Goal: Entertainment & Leisure: Consume media (video, audio)

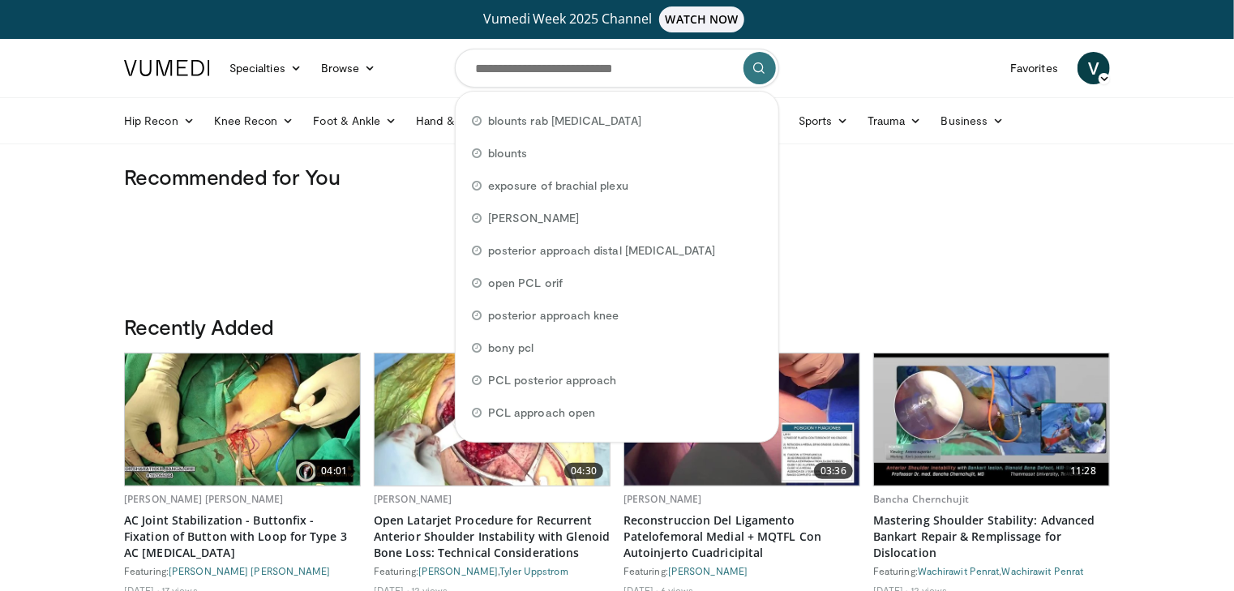
scroll to position [354, 0]
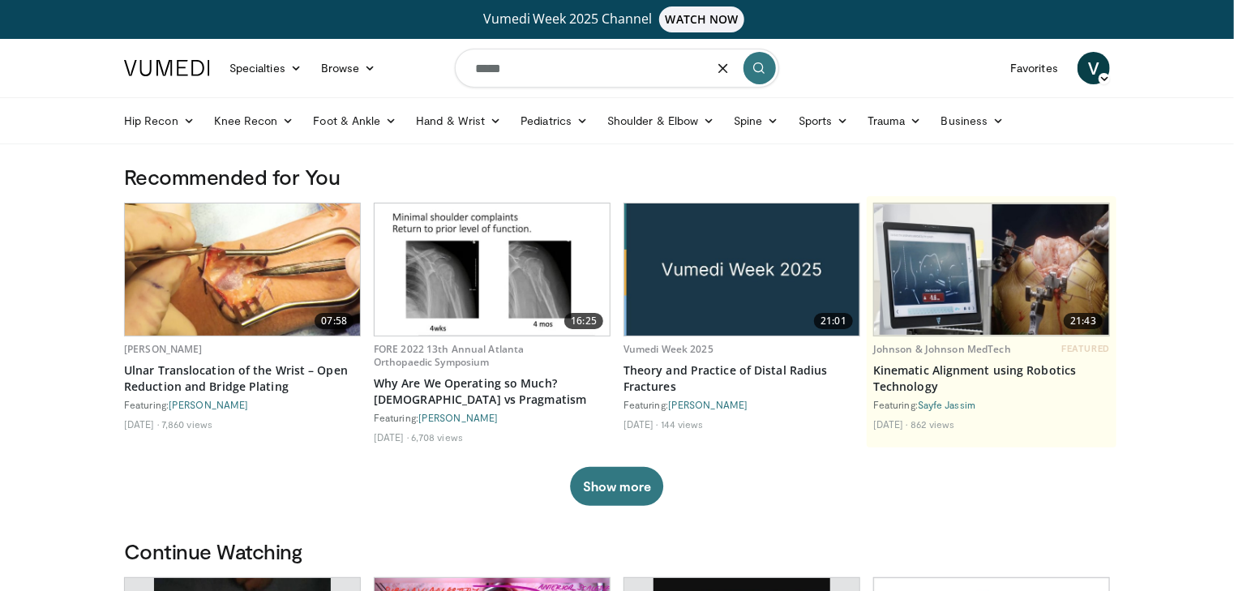
type input "****"
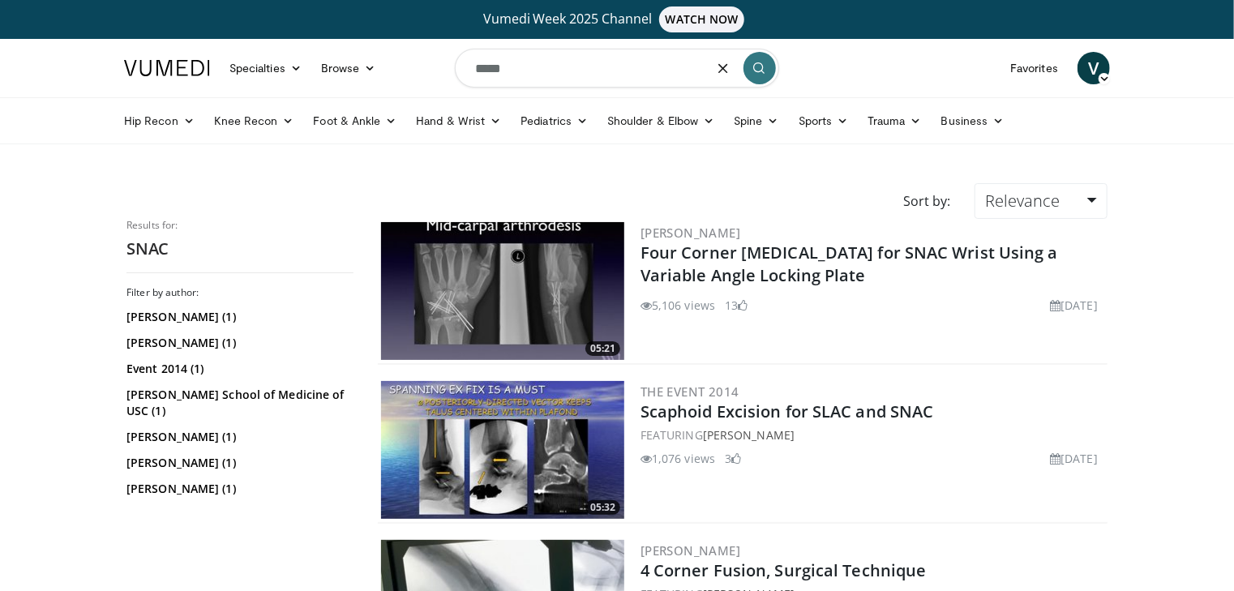
click at [521, 70] on input "****" at bounding box center [617, 68] width 324 height 39
drag, startPoint x: 521, startPoint y: 70, endPoint x: 429, endPoint y: 70, distance: 91.6
click at [429, 70] on nav "Specialties Adult & Family Medicine Allergy, Asthma, Immunology Anesthesiology …" at bounding box center [617, 68] width 1006 height 58
type input "**********"
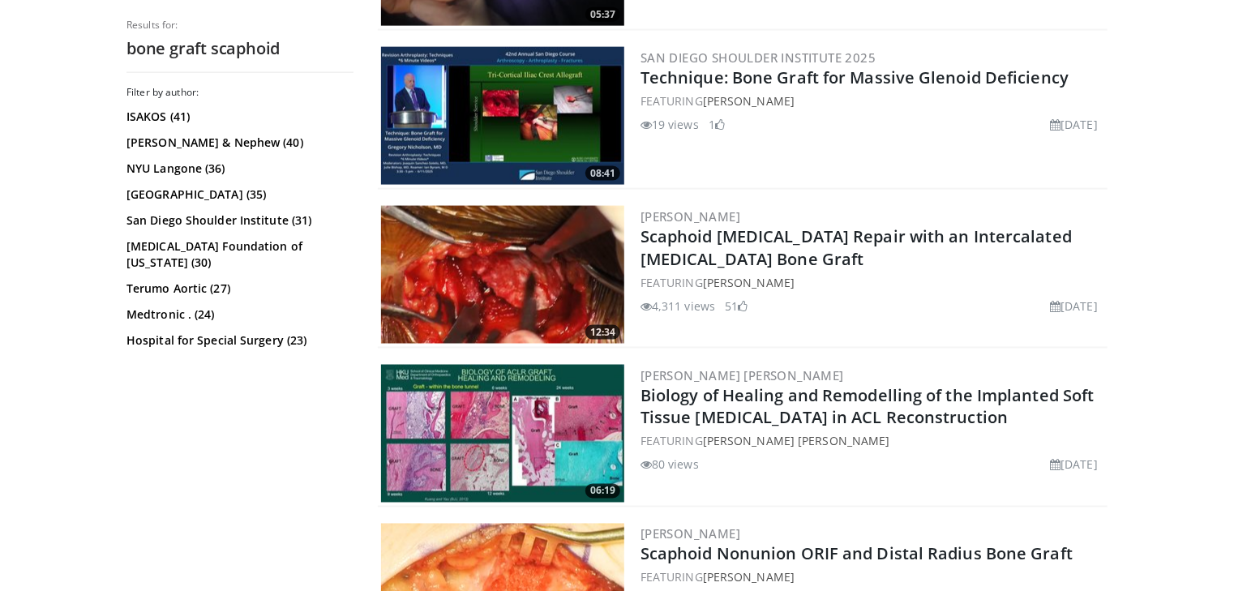
scroll to position [1130, 0]
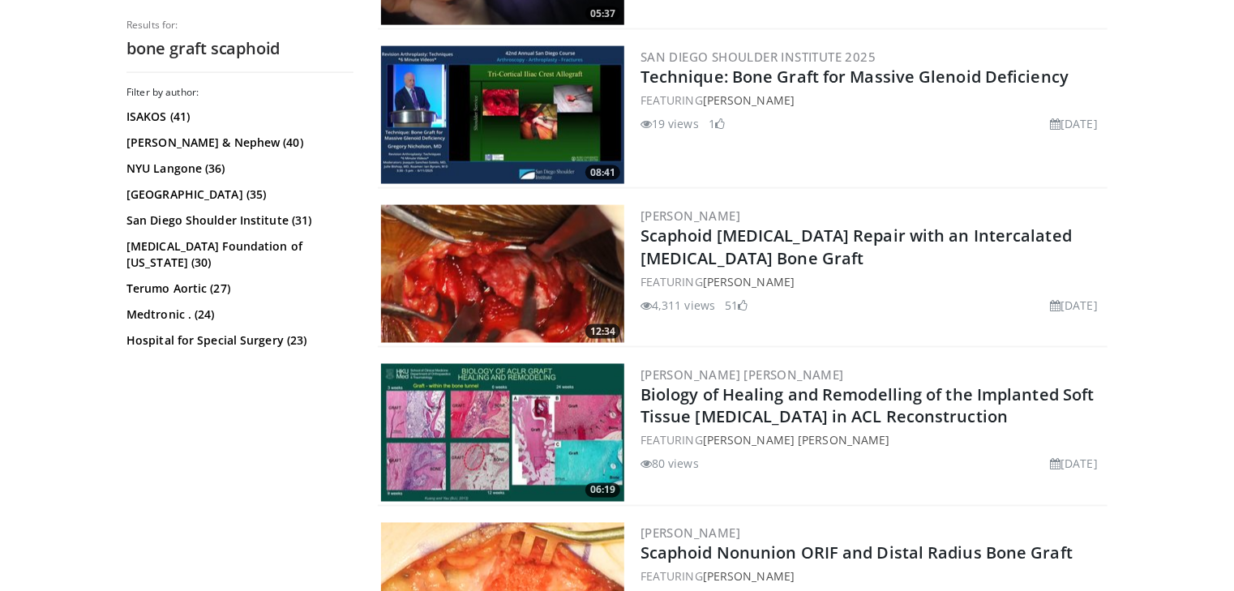
click at [545, 258] on img at bounding box center [502, 274] width 243 height 138
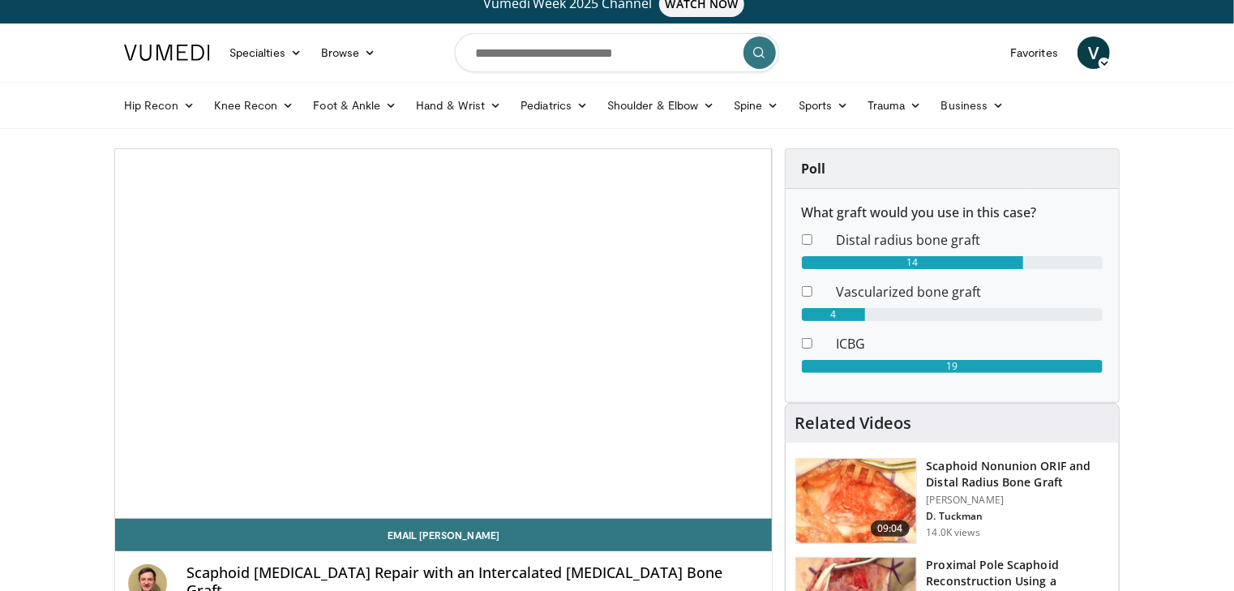
scroll to position [17, 0]
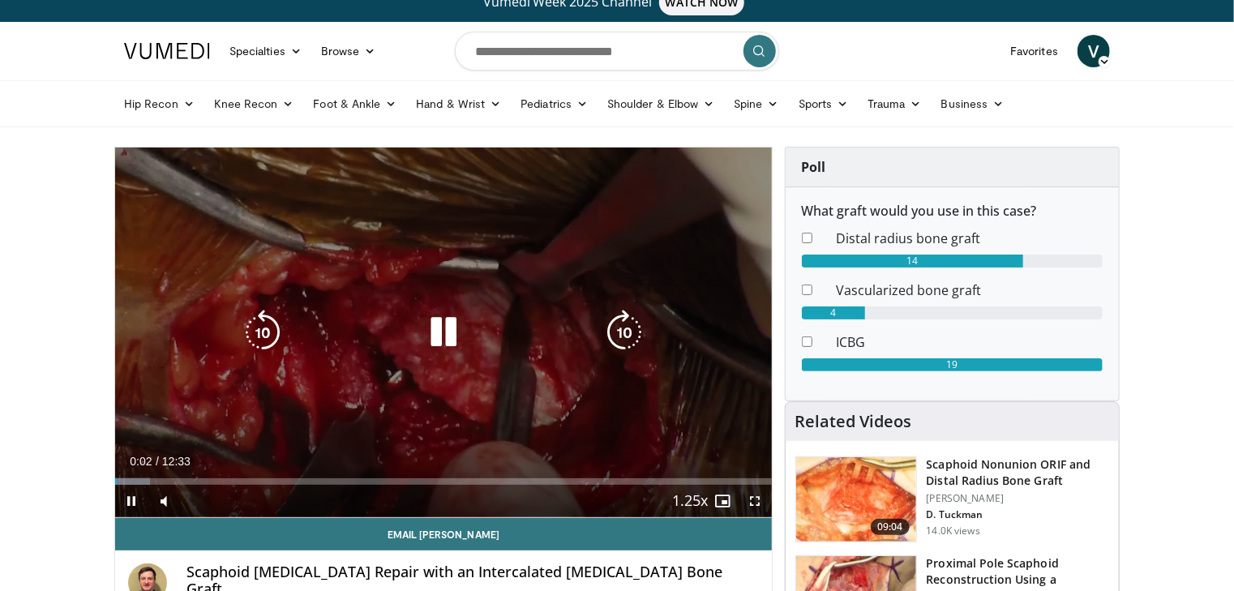
click at [143, 478] on div "Loaded : 5.26% 00:02 00:33" at bounding box center [443, 481] width 657 height 6
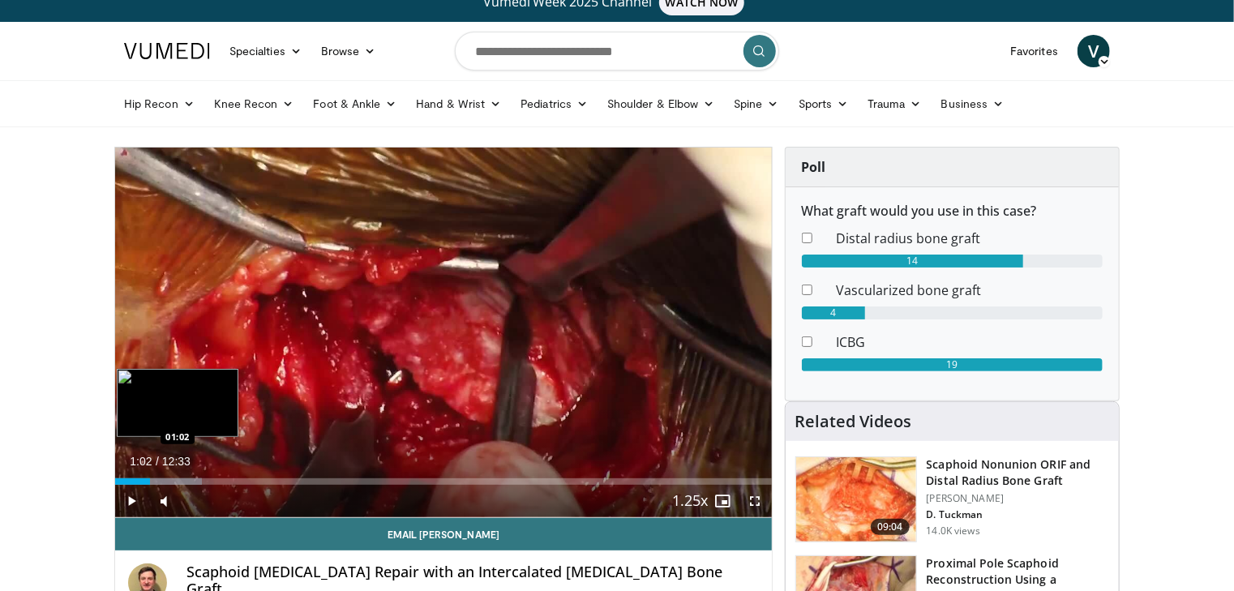
click at [169, 478] on div "Progress Bar" at bounding box center [162, 481] width 80 height 6
click at [192, 480] on div "Progress Bar" at bounding box center [199, 481] width 78 height 6
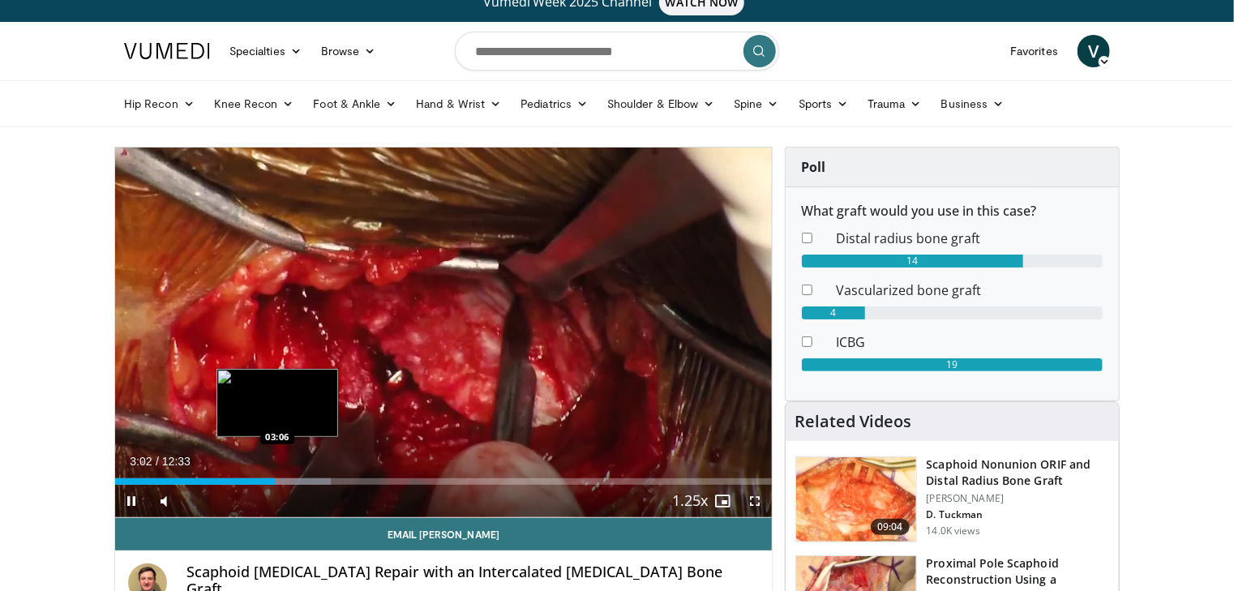
click at [277, 480] on div "Progress Bar" at bounding box center [289, 481] width 84 height 6
click at [289, 480] on div "Loaded : 32.90% 03:19 03:19" at bounding box center [443, 481] width 657 height 6
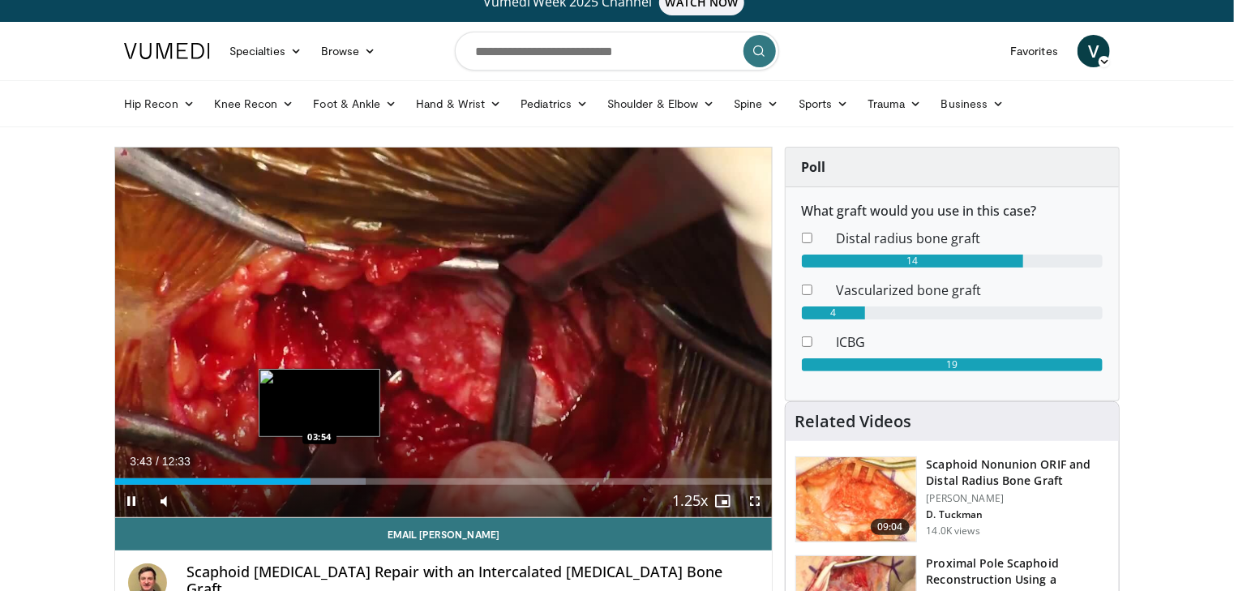
click at [319, 478] on div "Loaded : 38.17% 03:43 03:54" at bounding box center [443, 481] width 657 height 6
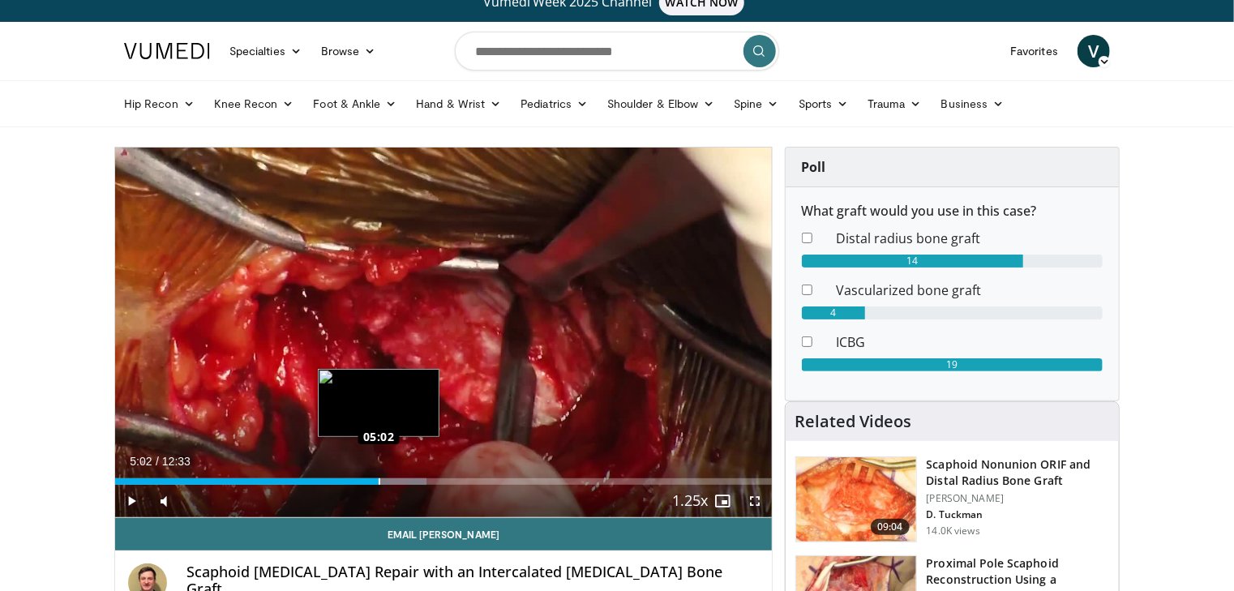
click at [379, 480] on div "Loaded : 47.39% 05:02 05:02" at bounding box center [443, 481] width 657 height 6
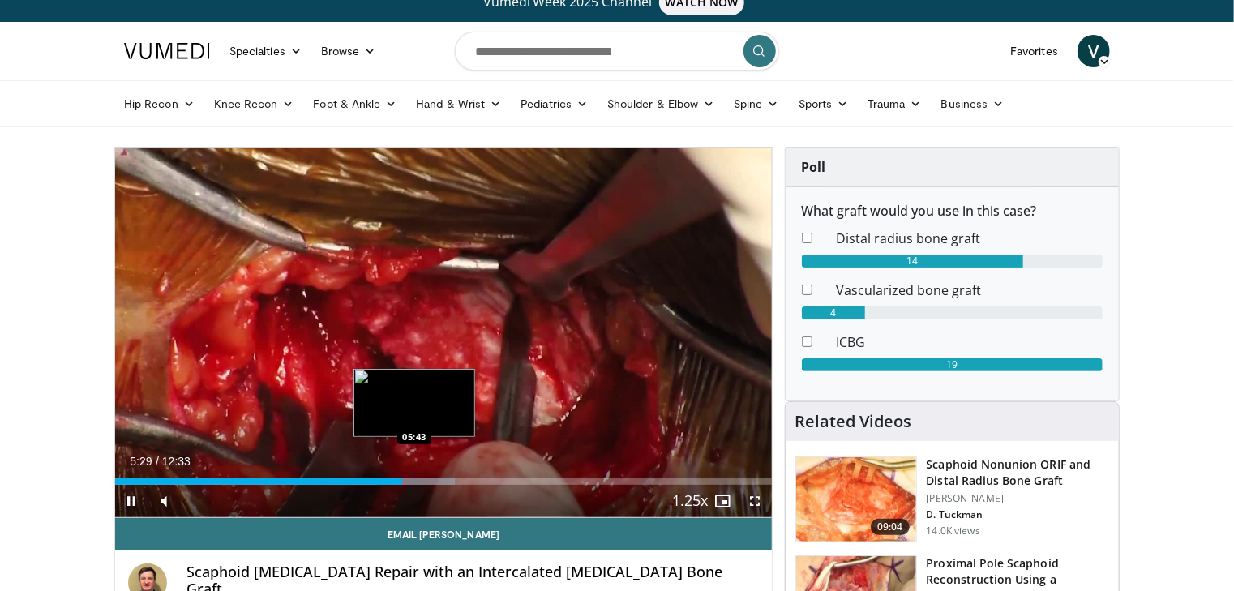
click at [414, 480] on div "Progress Bar" at bounding box center [415, 481] width 81 height 6
click at [435, 480] on div "Loaded : 55.29% 05:57 06:06" at bounding box center [443, 481] width 657 height 6
click at [447, 478] on div "Progress Bar" at bounding box center [454, 481] width 83 height 6
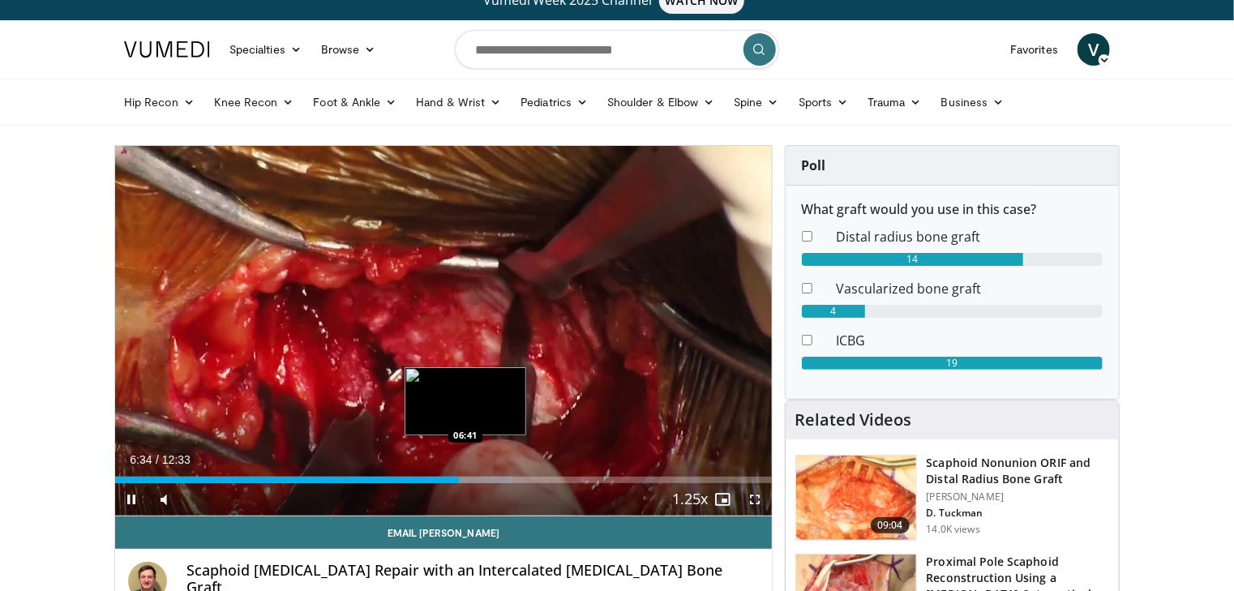
scroll to position [19, 0]
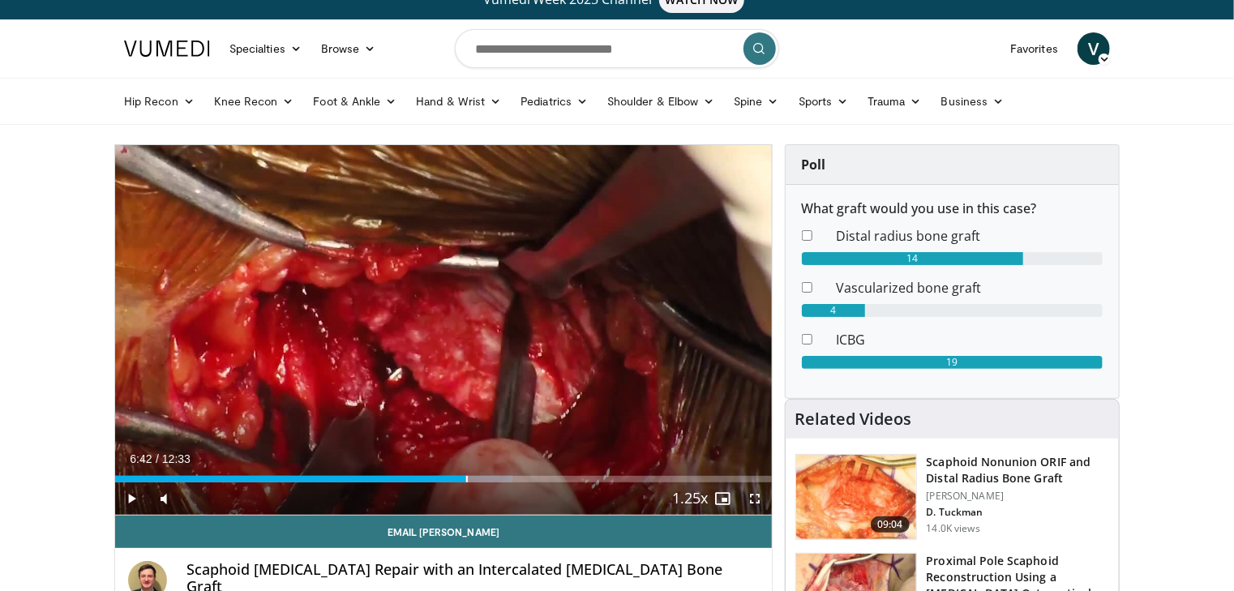
click at [466, 482] on div "Current Time 6:42 / Duration 12:33 Play Skip Backward Skip Forward Mute Loaded …" at bounding box center [443, 498] width 657 height 32
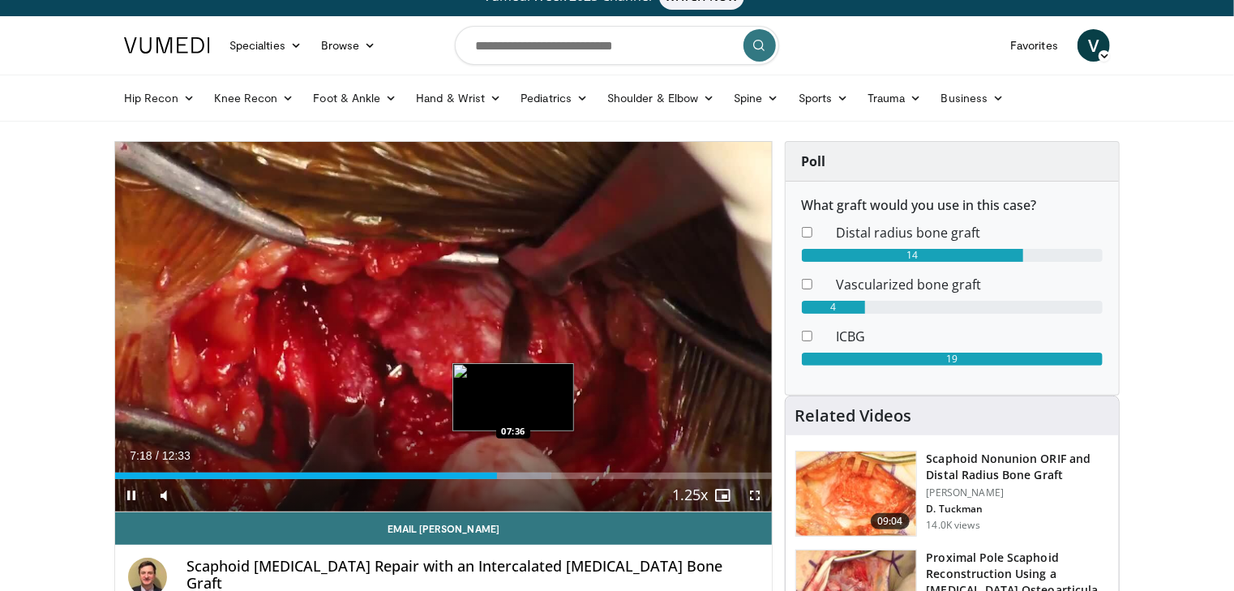
scroll to position [23, 0]
click at [512, 479] on div "Current Time 7:18 / Duration 12:33 Pause Skip Backward Skip Forward Mute Loaded…" at bounding box center [443, 495] width 657 height 32
click at [509, 475] on div "Progress Bar" at bounding box center [510, 476] width 82 height 6
click at [523, 477] on div "Progress Bar" at bounding box center [517, 476] width 67 height 6
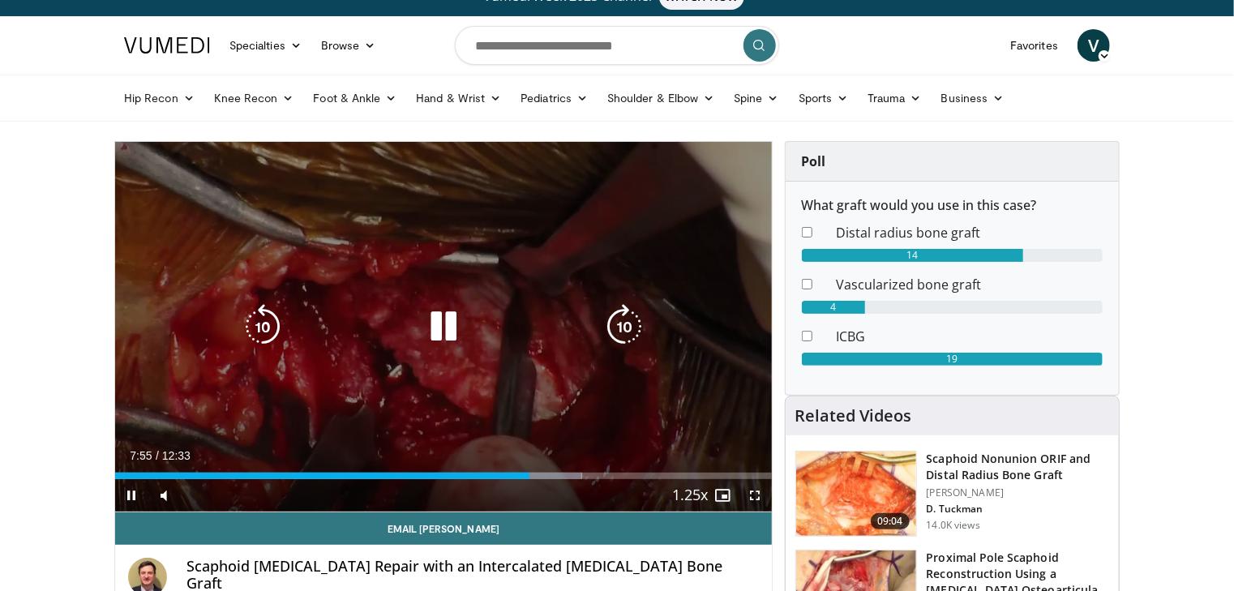
drag, startPoint x: 549, startPoint y: 476, endPoint x: 558, endPoint y: 476, distance: 8.9
click at [550, 476] on div "Progress Bar" at bounding box center [543, 476] width 79 height 6
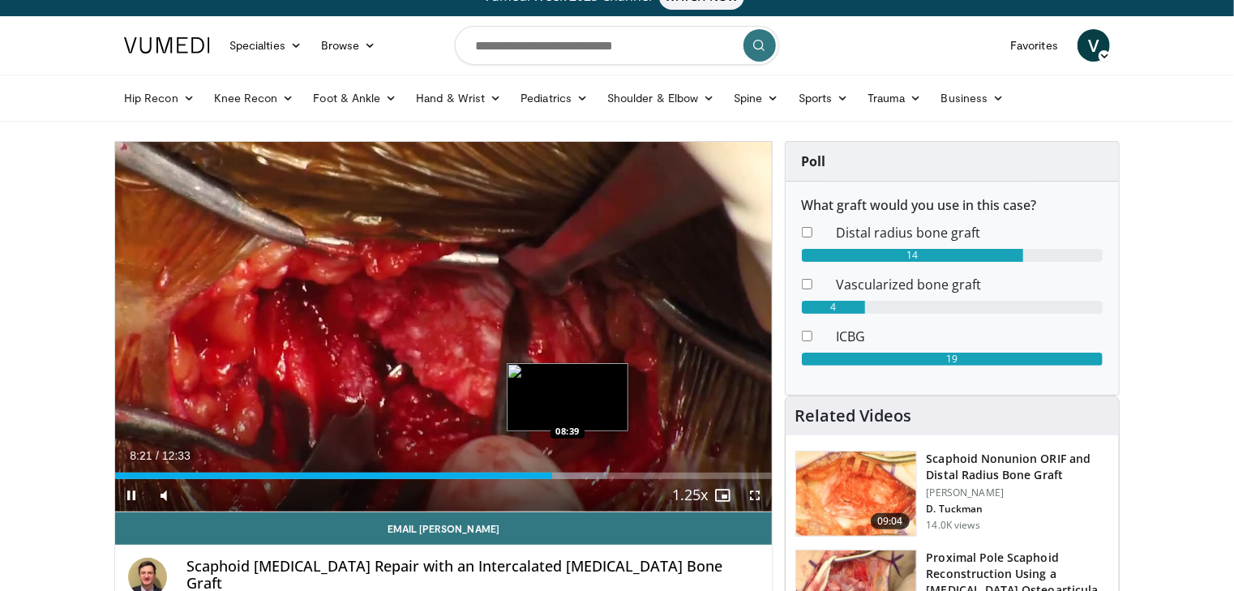
click at [568, 476] on div "Loaded : 75.03% 08:21 08:39" at bounding box center [443, 476] width 657 height 6
click at [585, 474] on div "Loaded : 78.38% 08:49 08:59" at bounding box center [443, 476] width 657 height 6
click at [596, 473] on div "Loaded : 81.04% 09:09 09:10" at bounding box center [443, 476] width 657 height 6
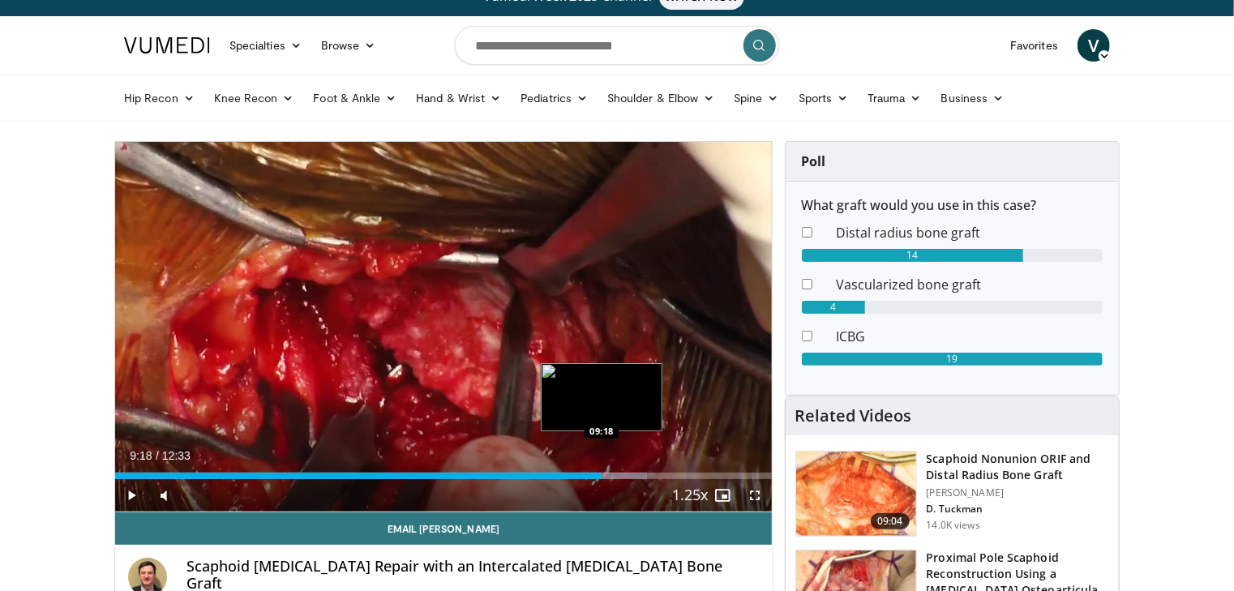
drag, startPoint x: 602, startPoint y: 472, endPoint x: 610, endPoint y: 474, distance: 8.3
click at [603, 473] on div "Progress Bar" at bounding box center [603, 476] width 2 height 6
click at [610, 474] on div "Progress Bar" at bounding box center [617, 476] width 78 height 6
click at [629, 475] on div "Loaded : 85.57% 09:50 09:49" at bounding box center [443, 476] width 657 height 6
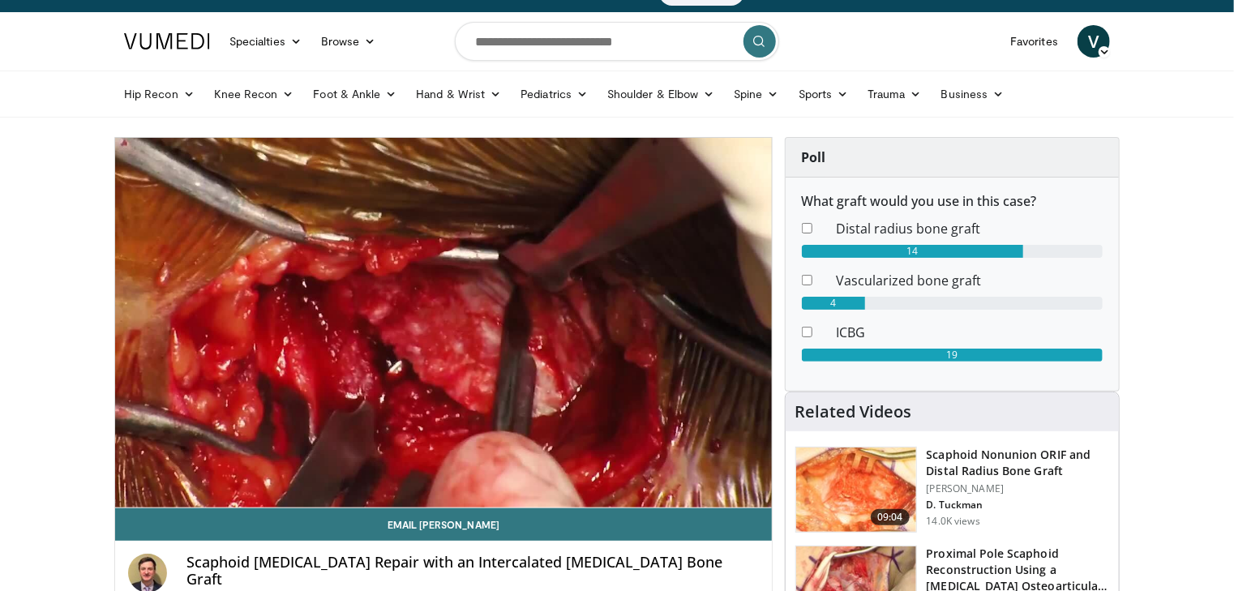
scroll to position [28, 0]
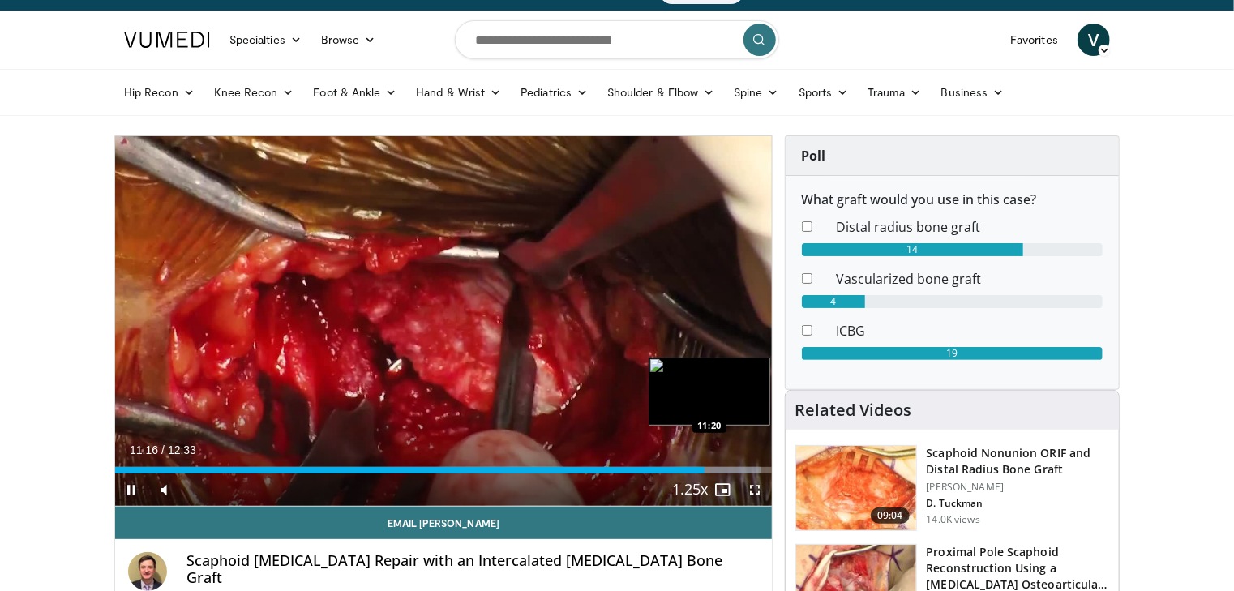
click at [708, 467] on div "Progress Bar" at bounding box center [718, 470] width 84 height 6
click at [719, 467] on div "Progress Bar" at bounding box center [718, 470] width 84 height 6
click at [723, 467] on div "Loaded : 98.73% 11:33 11:37" at bounding box center [443, 470] width 657 height 6
click at [737, 467] on div "Loaded : 100.00% 11:54 11:54" at bounding box center [443, 470] width 657 height 6
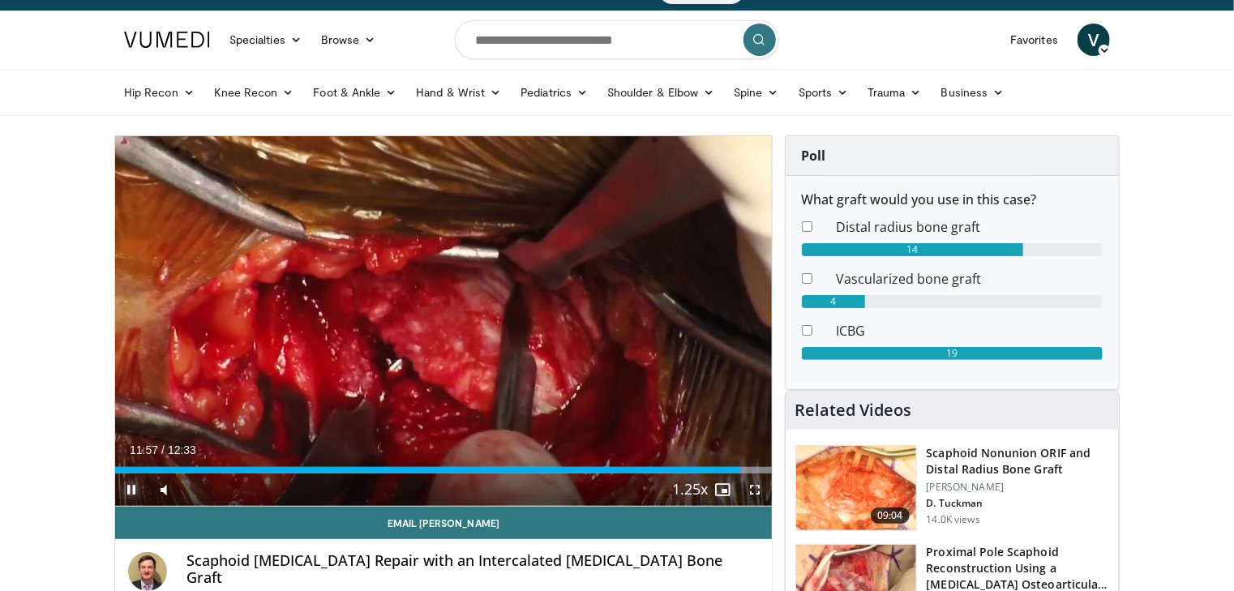
click at [133, 489] on span "Video Player" at bounding box center [131, 490] width 32 height 32
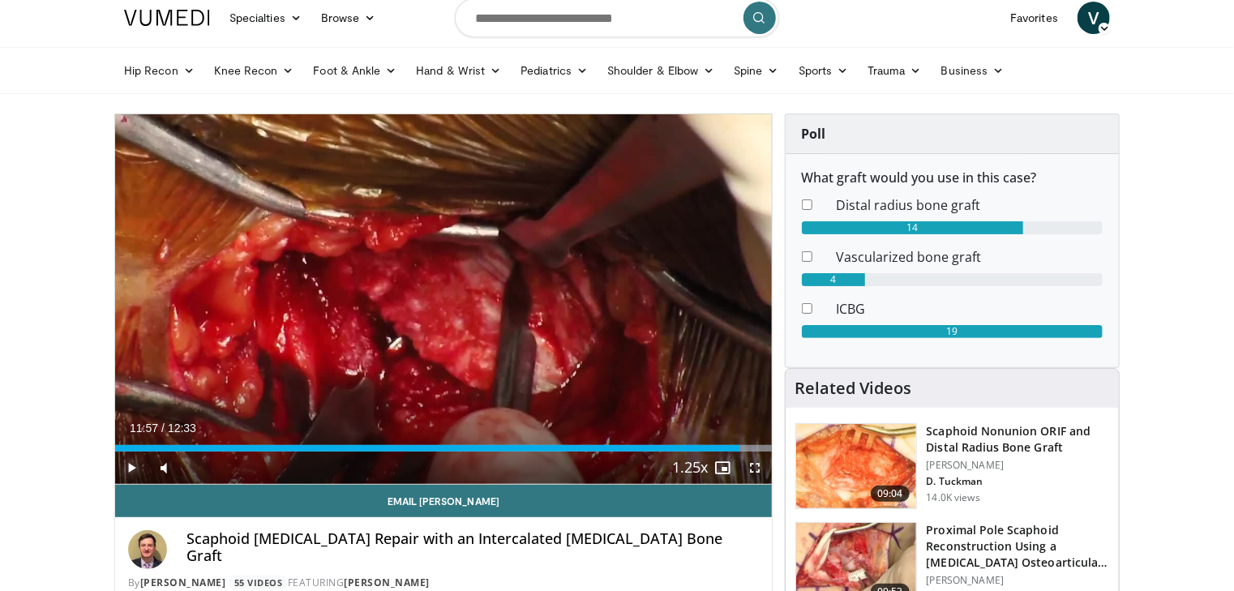
scroll to position [49, 0]
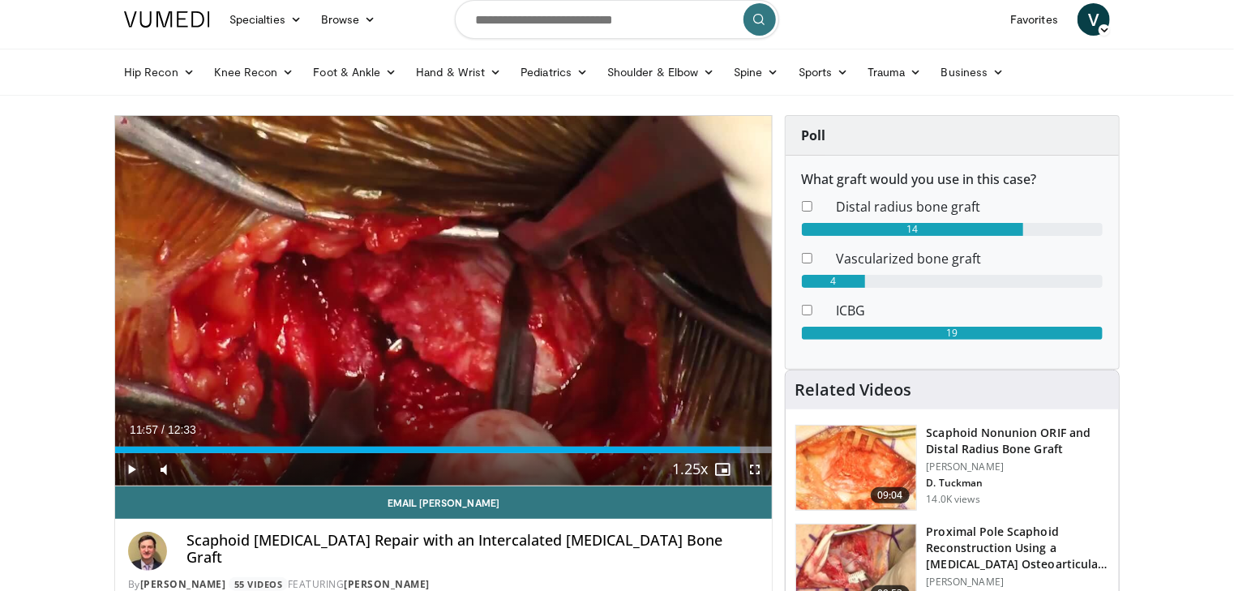
click at [135, 472] on span "Video Player" at bounding box center [131, 469] width 32 height 32
click at [749, 448] on div "Loaded : 100.00% 12:00 12:10" at bounding box center [443, 450] width 657 height 6
click at [756, 447] on div "Loaded : 100.00% 12:08 12:14" at bounding box center [443, 450] width 657 height 6
click at [130, 468] on span "Video Player" at bounding box center [131, 469] width 32 height 32
